Goal: Transaction & Acquisition: Purchase product/service

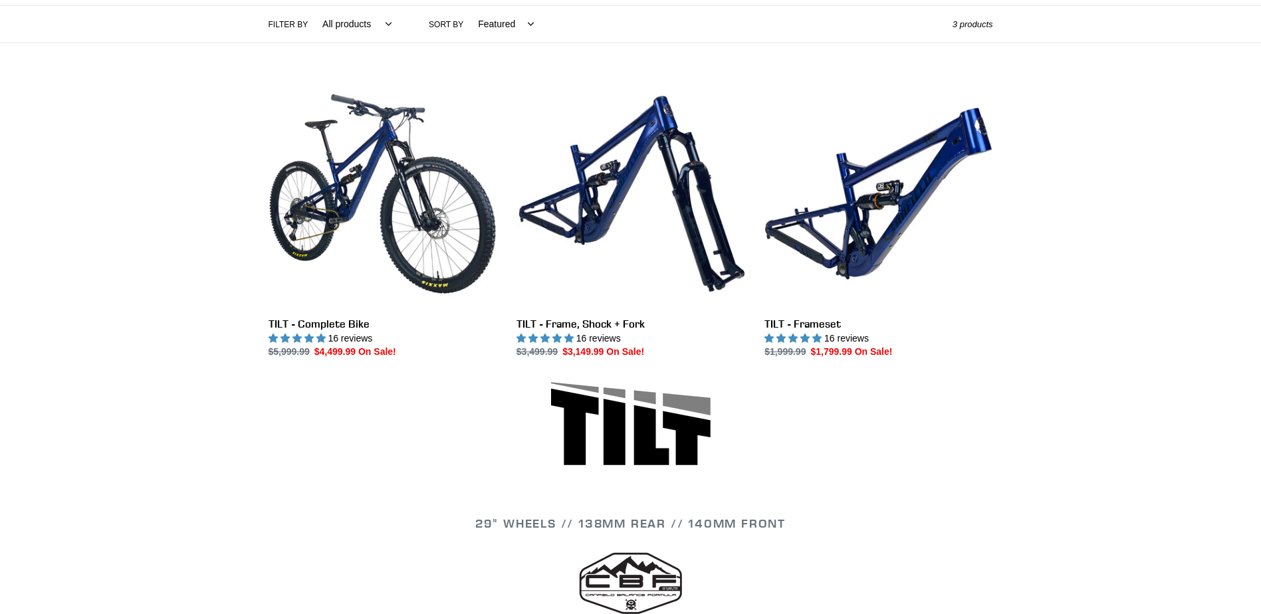
scroll to position [332, 0]
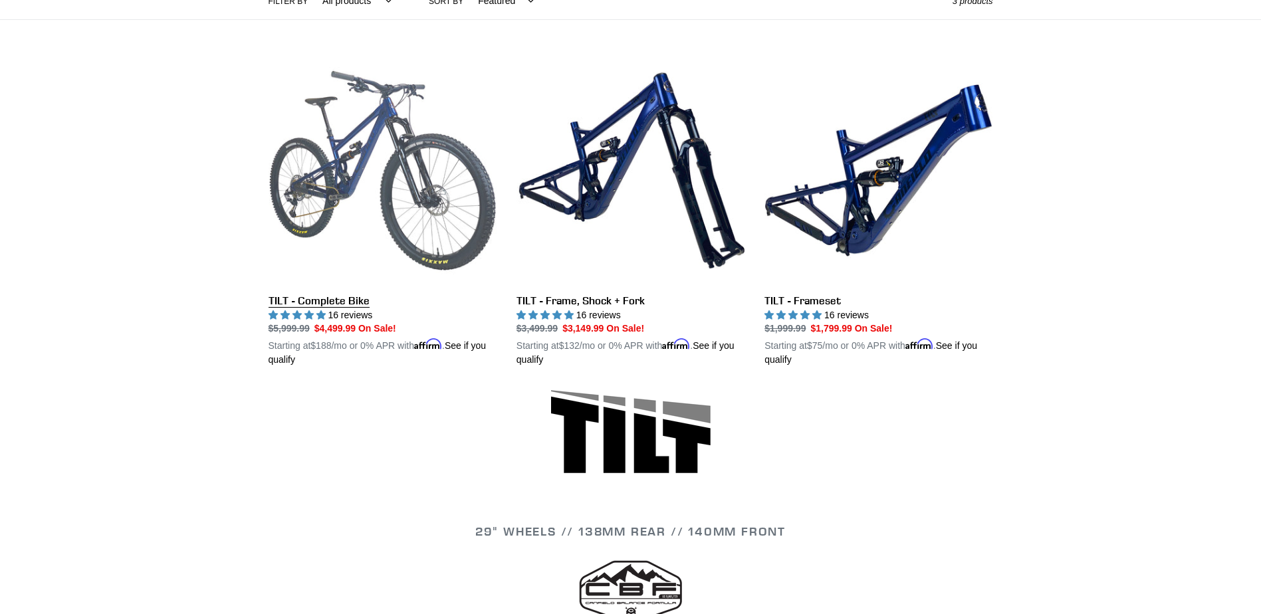
click at [354, 300] on link "TILT - Complete Bike" at bounding box center [383, 212] width 228 height 311
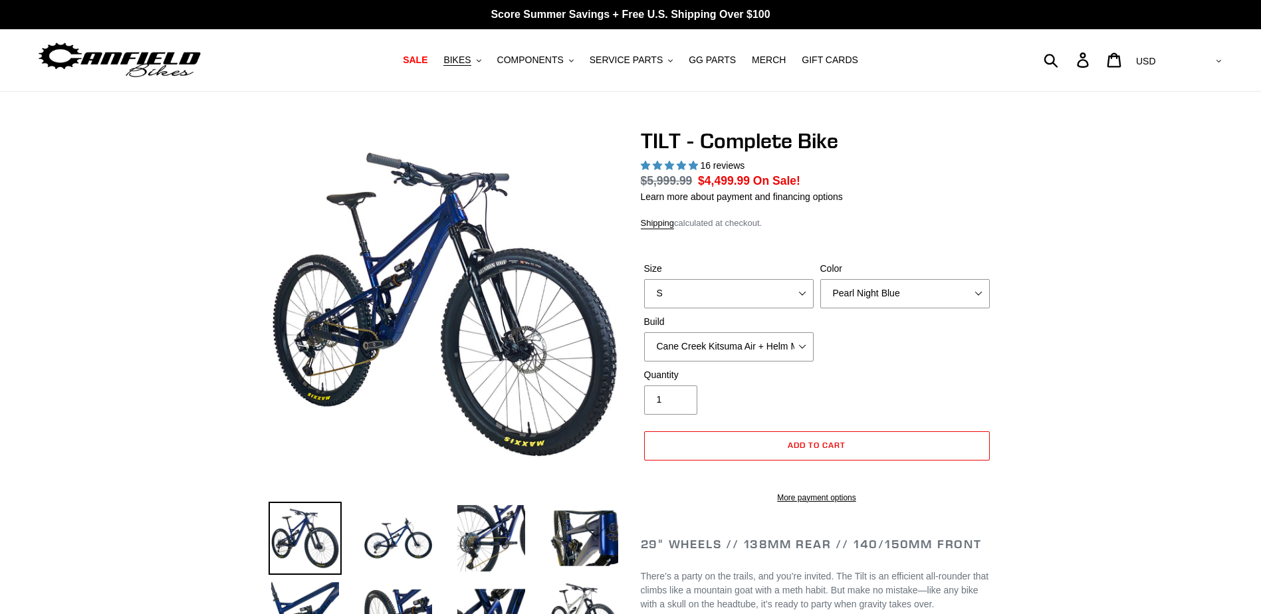
select select "highest-rating"
click at [725, 342] on select "Cane Creek Kitsuma Air + Helm MKII 140 + SRAM GX Cane Creek Kitsuma Air + Helm …" at bounding box center [729, 346] width 170 height 29
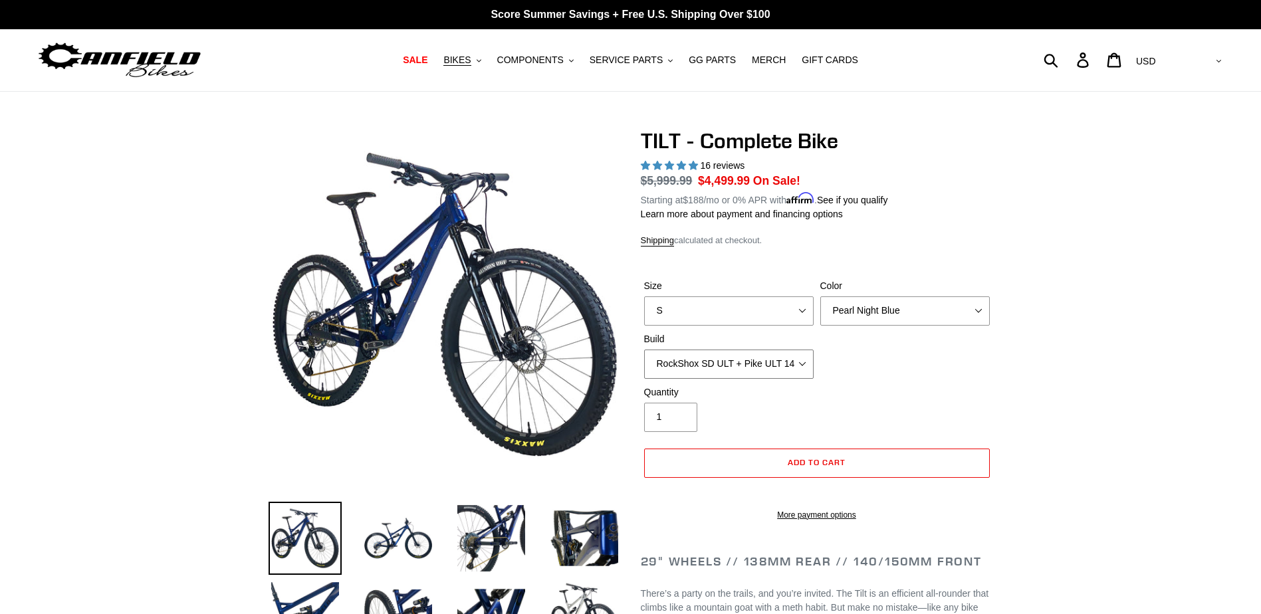
click at [644, 350] on select "Cane Creek Kitsuma Air + Helm MKII 140 + SRAM GX Cane Creek Kitsuma Air + Helm …" at bounding box center [729, 364] width 170 height 29
click at [775, 363] on select "Cane Creek Kitsuma Air + Helm MKII 140 + SRAM GX Cane Creek Kitsuma Air + Helm …" at bounding box center [729, 364] width 170 height 29
click at [644, 350] on select "Cane Creek Kitsuma Air + Helm MKII 140 + SRAM GX Cane Creek Kitsuma Air + Helm …" at bounding box center [729, 364] width 170 height 29
click at [780, 362] on select "Cane Creek Kitsuma Air + Helm MKII 140 + SRAM GX Cane Creek Kitsuma Air + Helm …" at bounding box center [729, 364] width 170 height 29
select select "Fox Float X + 36 SL Factory Grip X 140 + SRAM GX"
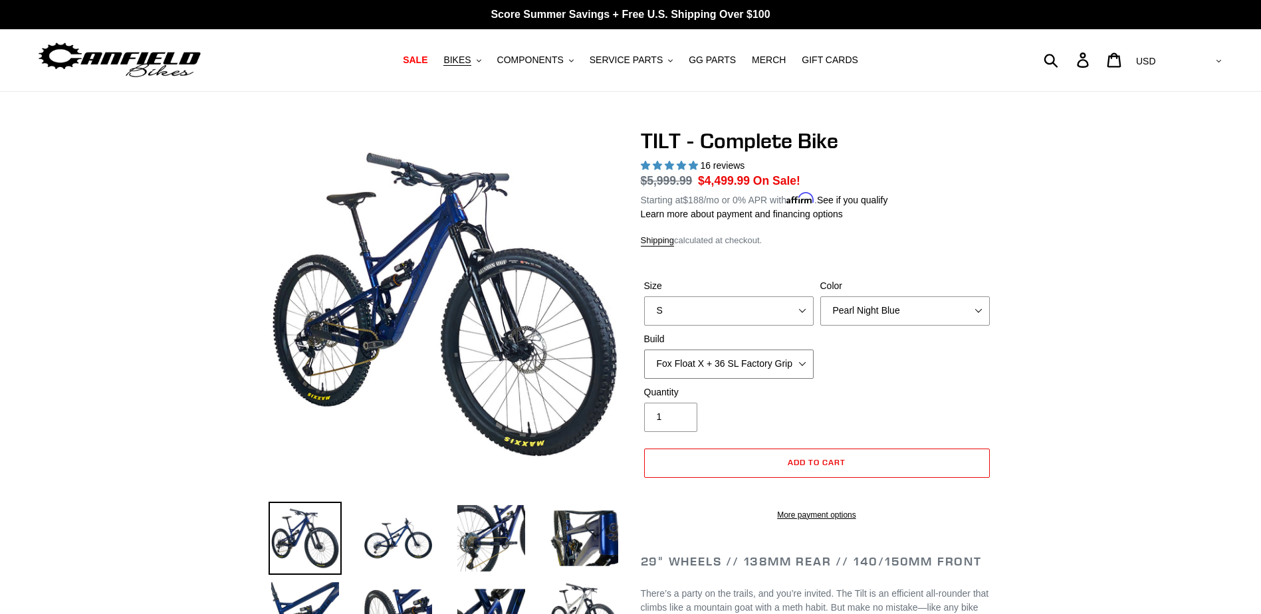
click at [644, 350] on select "Cane Creek Kitsuma Air + Helm MKII 140 + SRAM GX Cane Creek Kitsuma Air + Helm …" at bounding box center [729, 364] width 170 height 29
click at [764, 365] on select "Cane Creek Kitsuma Air + Helm MKII 140 + SRAM GX Cane Creek Kitsuma Air + Helm …" at bounding box center [729, 364] width 170 height 29
click at [754, 361] on select "Cane Creek Kitsuma Air + Helm MKII 140 + SRAM GX Cane Creek Kitsuma Air + Helm …" at bounding box center [729, 364] width 170 height 29
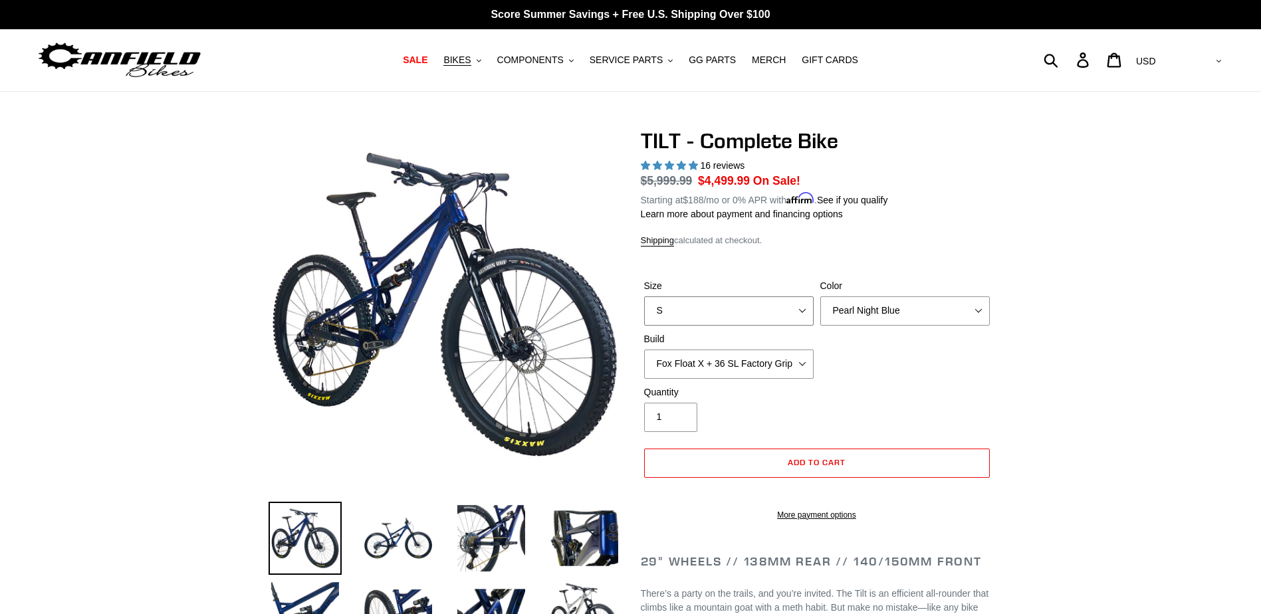
click at [723, 307] on select "S M L" at bounding box center [729, 310] width 170 height 29
click at [644, 296] on select "S M L" at bounding box center [729, 310] width 170 height 29
click at [749, 311] on select "S M L" at bounding box center [729, 310] width 170 height 29
select select "L"
click at [644, 296] on select "S M L" at bounding box center [729, 310] width 170 height 29
